Goal: Information Seeking & Learning: Learn about a topic

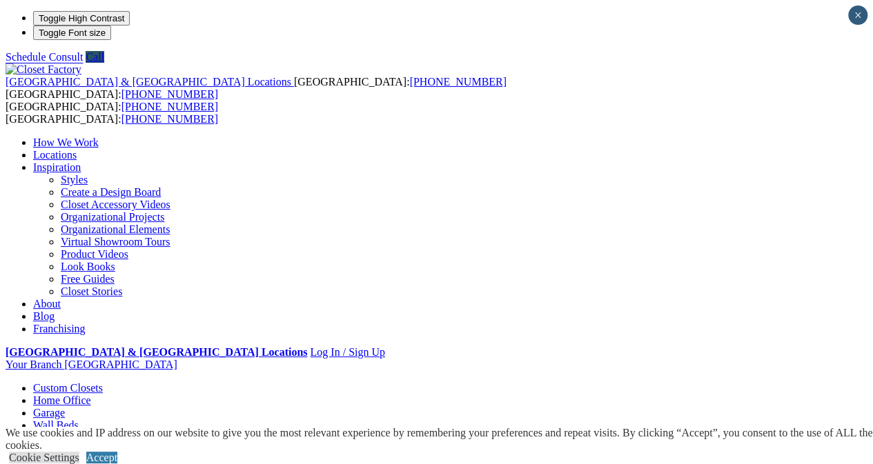
click at [115, 261] on link "Look Books" at bounding box center [88, 267] width 55 height 12
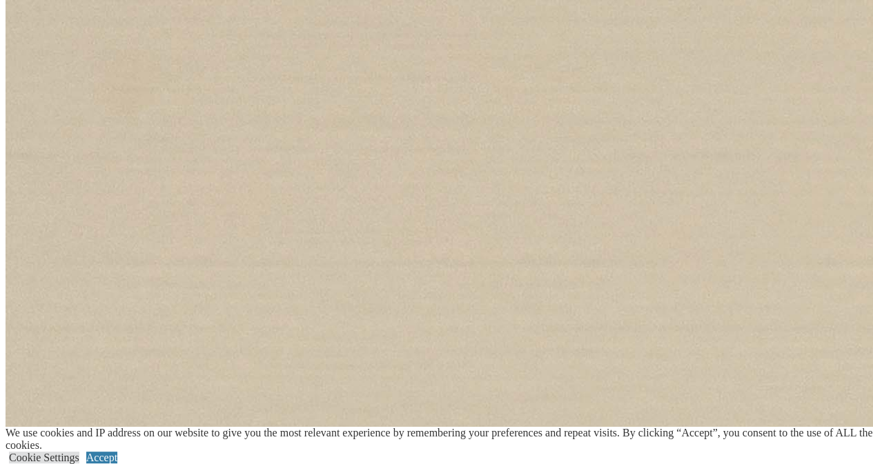
scroll to position [2052, 0]
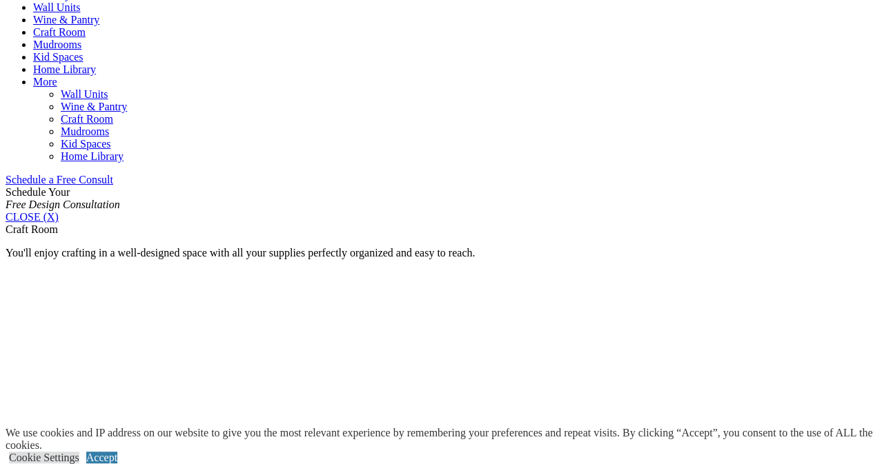
scroll to position [781, 0]
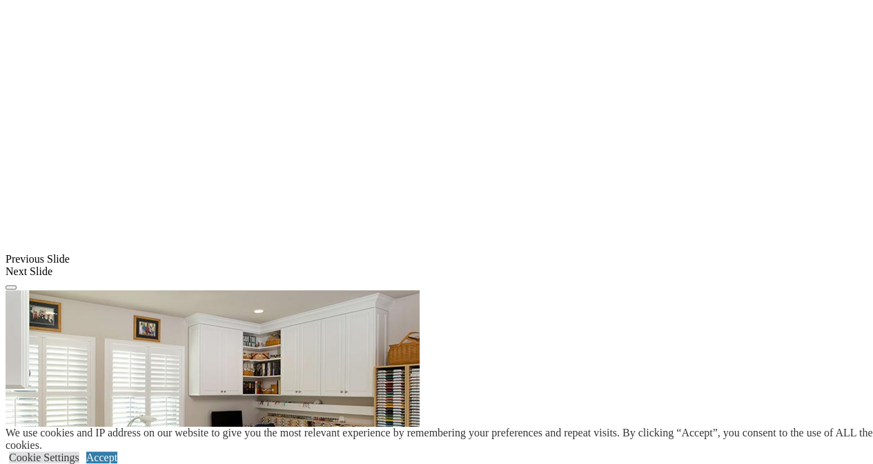
scroll to position [1094, 0]
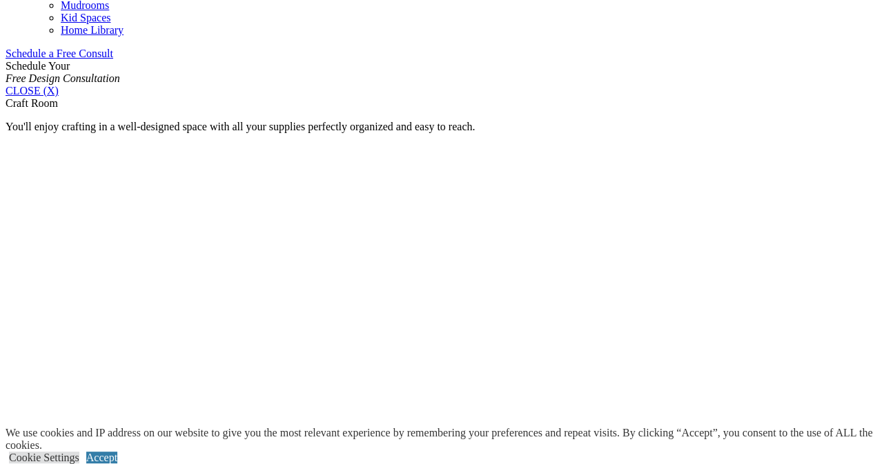
scroll to position [876, 0]
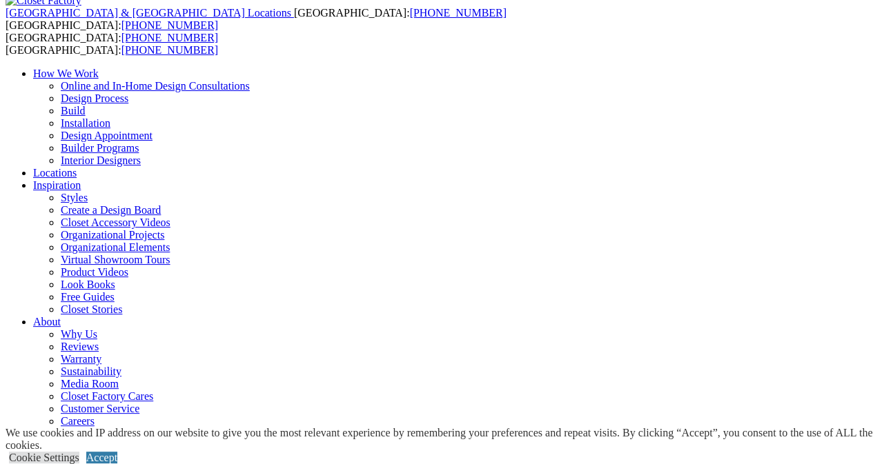
scroll to position [0, 0]
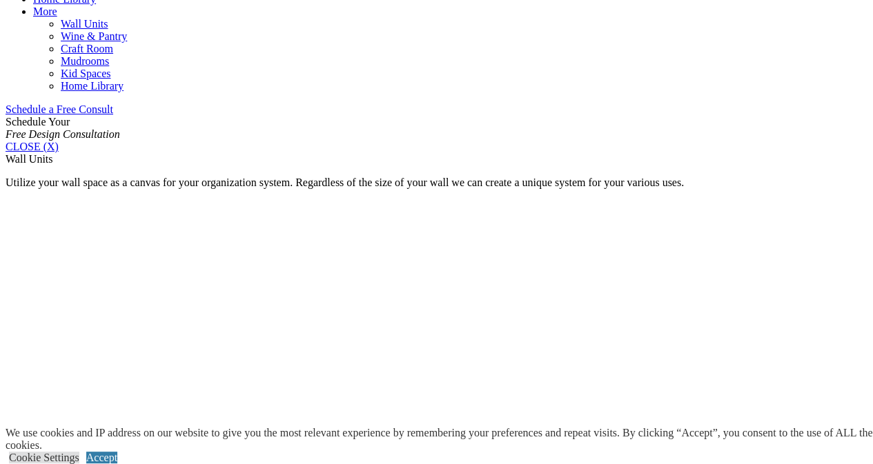
scroll to position [828, 0]
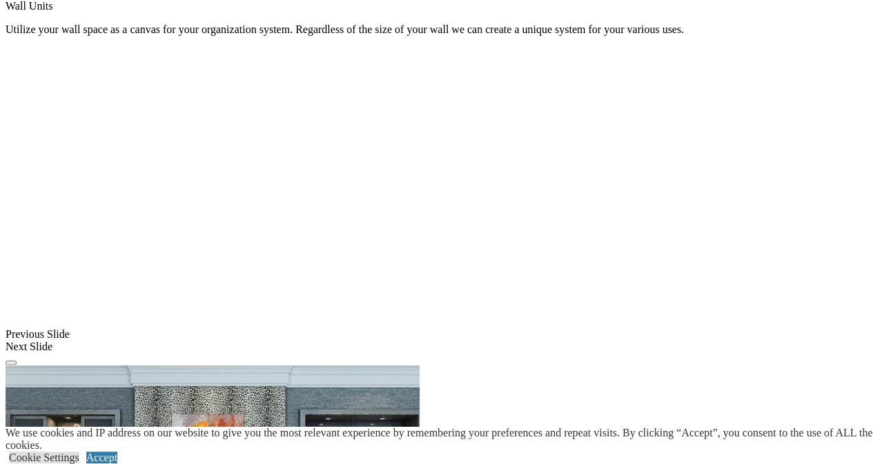
scroll to position [1010, 0]
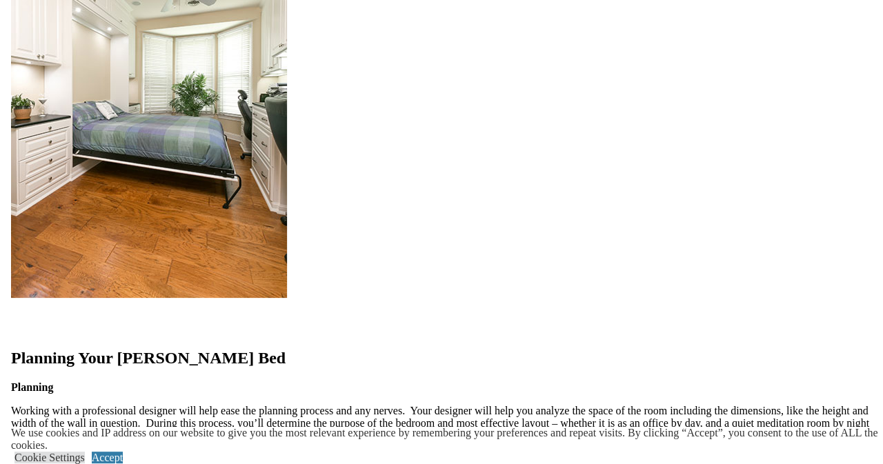
scroll to position [1587, 0]
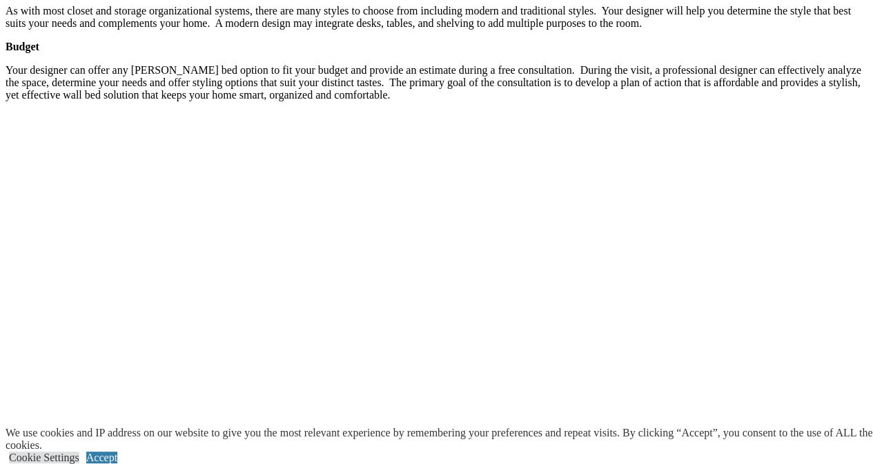
scroll to position [2177, 0]
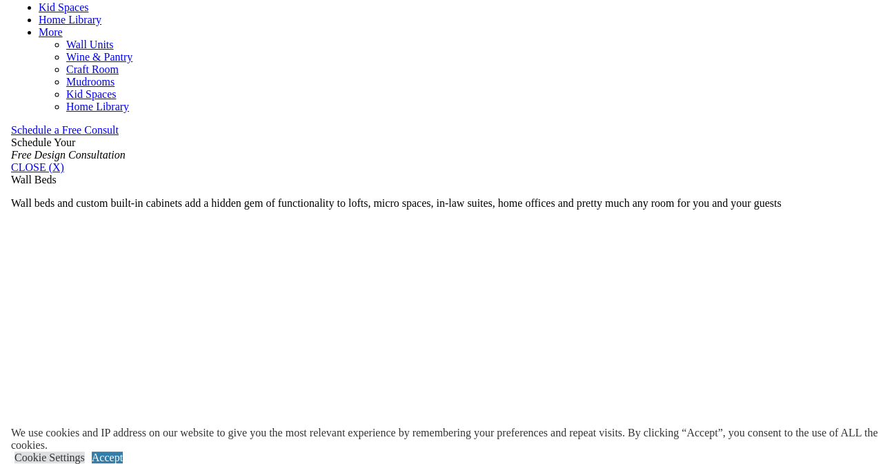
scroll to position [807, 0]
